Goal: Find specific page/section: Find specific page/section

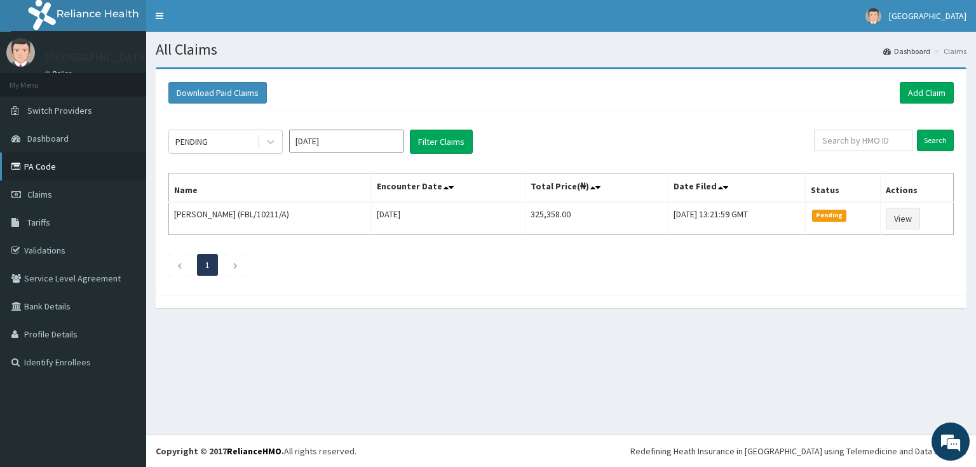
click at [51, 163] on link "PA Code" at bounding box center [73, 166] width 146 height 28
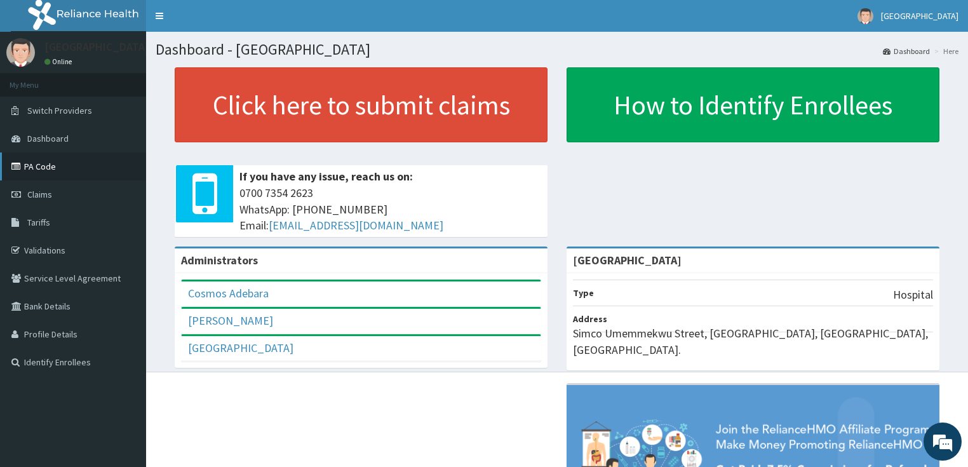
click at [43, 165] on link "PA Code" at bounding box center [73, 166] width 146 height 28
